Goal: Check status: Check status

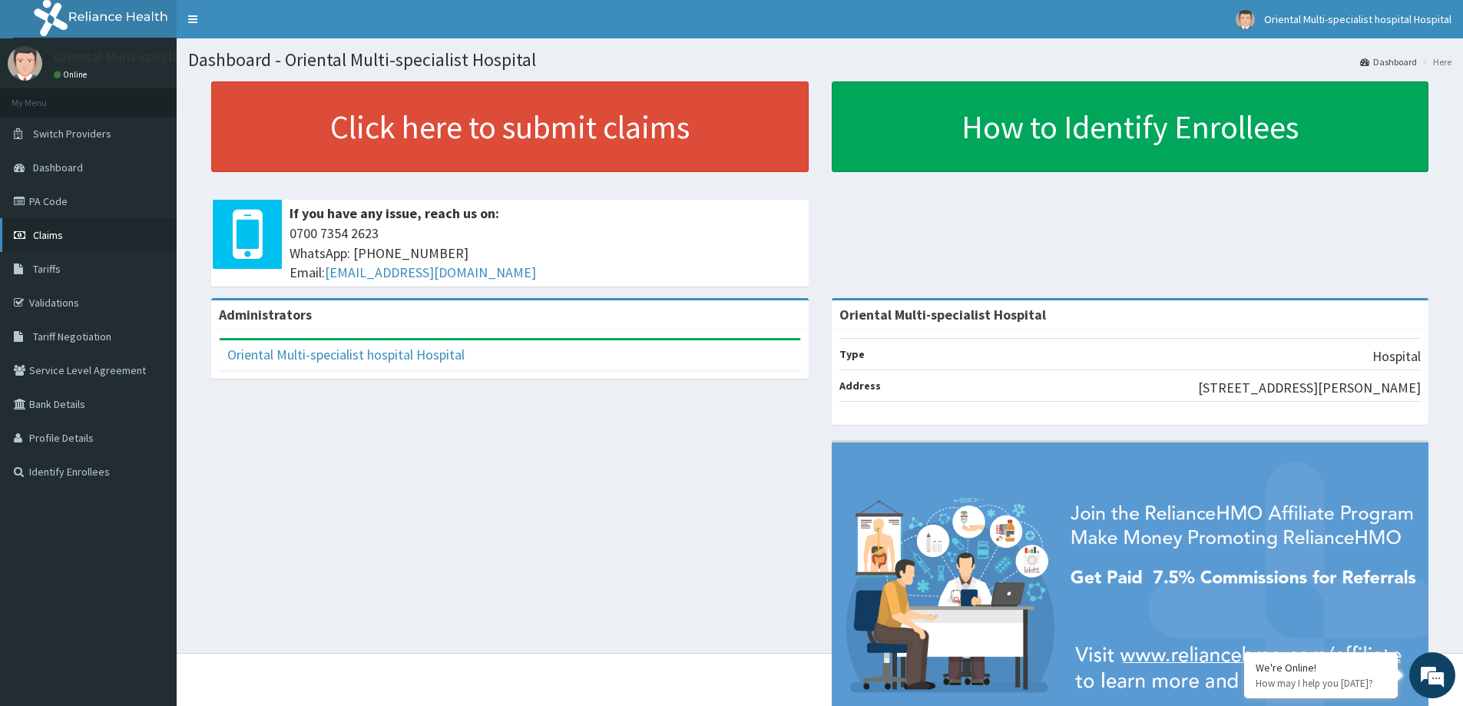
click at [48, 234] on span "Claims" at bounding box center [48, 235] width 30 height 14
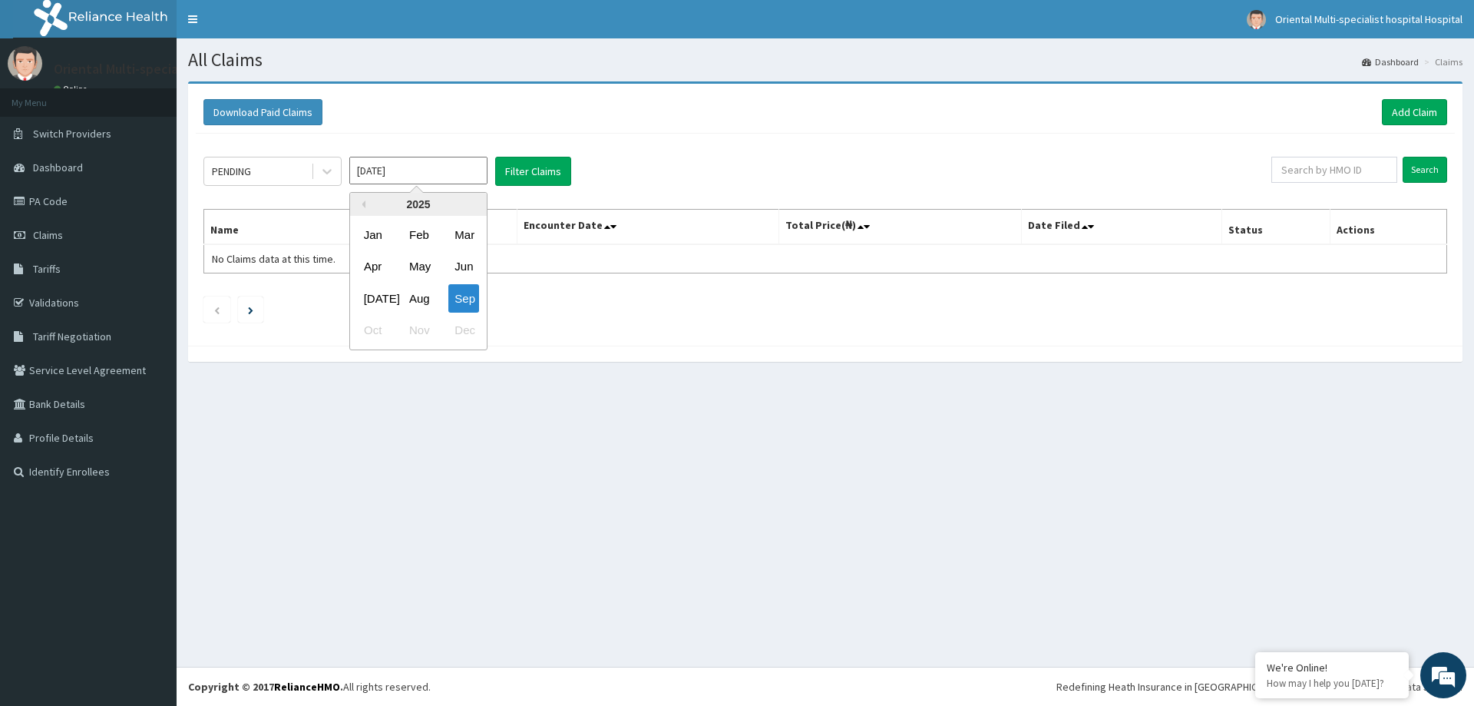
click at [424, 174] on input "[DATE]" at bounding box center [418, 171] width 138 height 28
click at [643, 373] on div "Download Paid Claims Add Claim × Note you can only download claims within a max…" at bounding box center [826, 229] width 1298 height 296
click at [280, 170] on div "PENDING" at bounding box center [257, 171] width 107 height 25
click at [62, 244] on link "Claims" at bounding box center [88, 235] width 177 height 34
